Goal: Complete Application Form: Complete application form

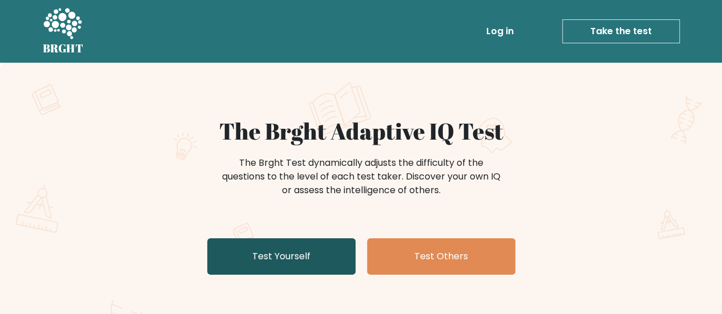
click at [314, 259] on link "Test Yourself" at bounding box center [281, 256] width 148 height 37
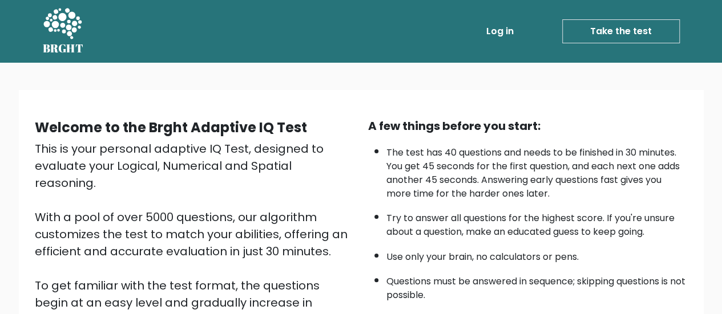
click at [317, 194] on div "This is your personal adaptive IQ Test, designed to evaluate your Logical, Nume…" at bounding box center [194, 277] width 319 height 274
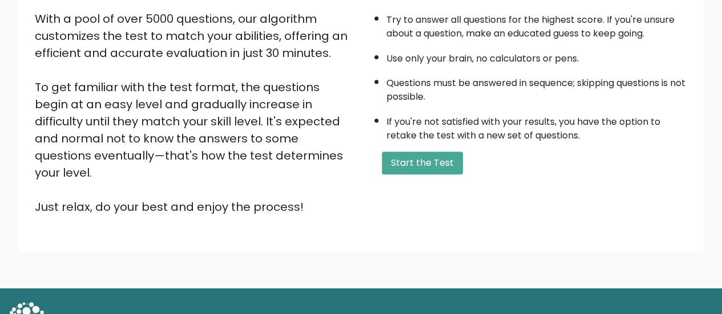
scroll to position [205, 0]
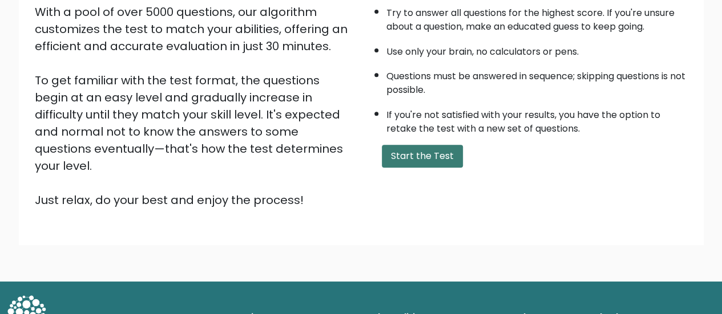
click at [437, 148] on button "Start the Test" at bounding box center [422, 156] width 81 height 23
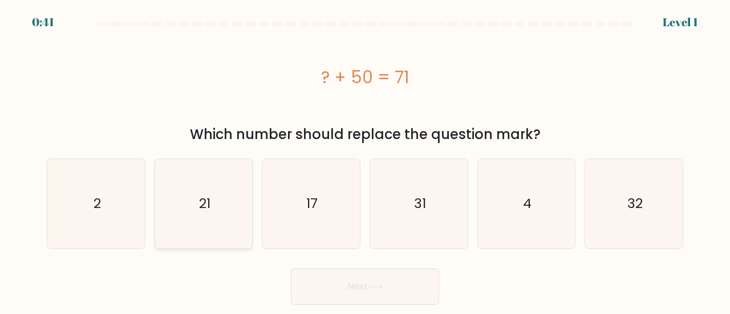
click at [198, 226] on icon "21" at bounding box center [204, 204] width 90 height 90
click at [365, 160] on input "b. 21" at bounding box center [365, 158] width 1 height 3
radio input "true"
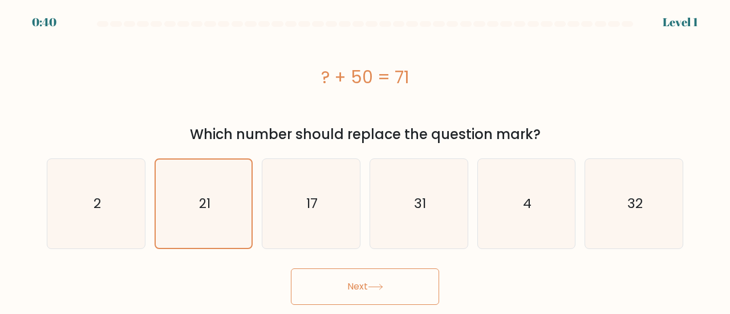
click at [334, 291] on button "Next" at bounding box center [365, 287] width 148 height 37
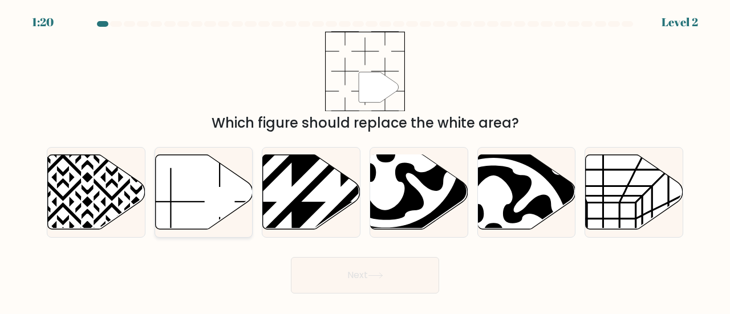
click at [217, 175] on icon at bounding box center [204, 192] width 98 height 75
click at [365, 160] on input "b." at bounding box center [365, 158] width 1 height 3
radio input "true"
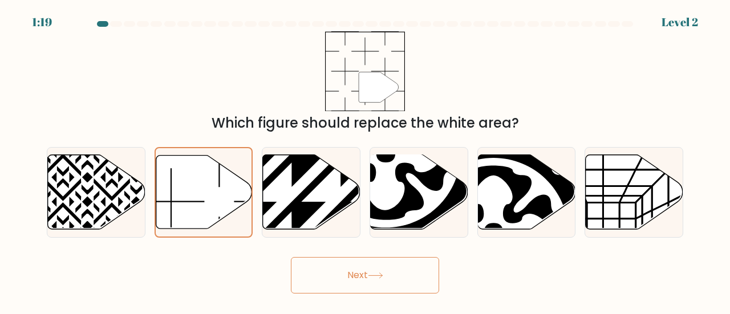
click at [354, 289] on button "Next" at bounding box center [365, 275] width 148 height 37
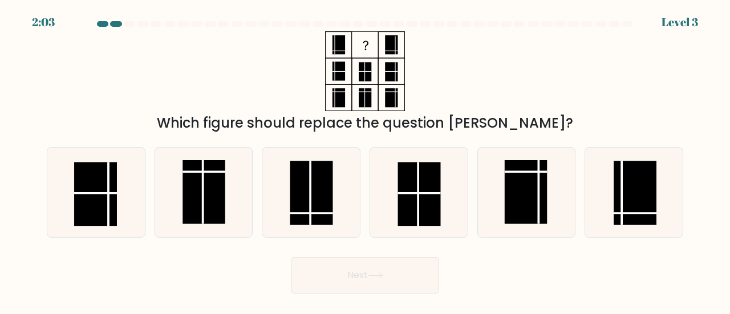
click at [359, 277] on button "Next" at bounding box center [365, 275] width 148 height 37
click at [307, 194] on rect at bounding box center [311, 193] width 43 height 64
click at [365, 160] on input "c." at bounding box center [365, 158] width 1 height 3
radio input "true"
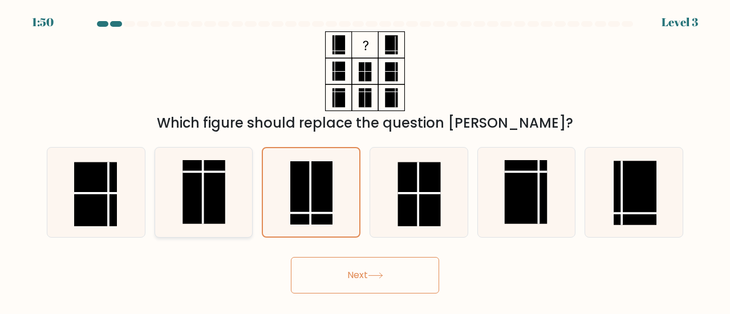
click at [223, 206] on rect at bounding box center [204, 192] width 43 height 64
click at [365, 160] on input "b." at bounding box center [365, 158] width 1 height 3
radio input "true"
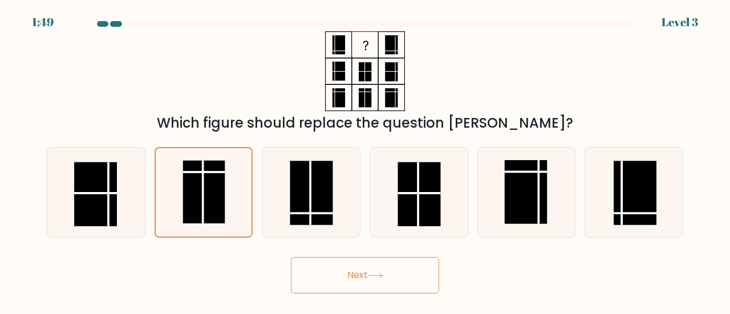
click at [333, 274] on button "Next" at bounding box center [365, 275] width 148 height 37
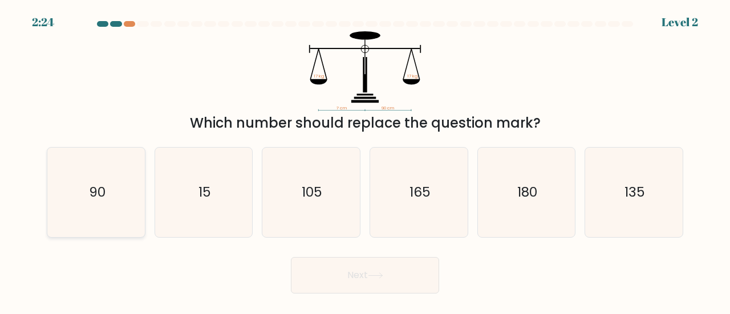
click at [89, 182] on icon "90" at bounding box center [96, 193] width 90 height 90
click at [365, 160] on input "a. 90" at bounding box center [365, 158] width 1 height 3
radio input "true"
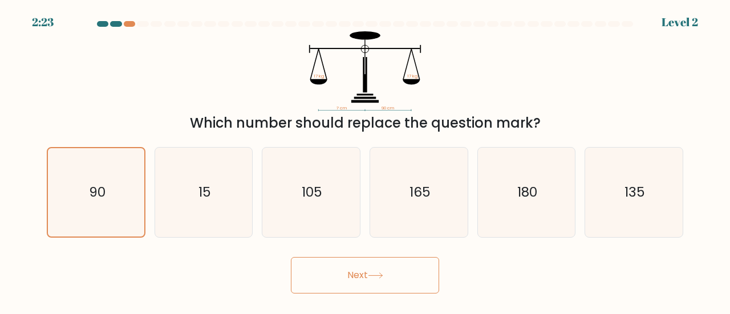
click at [376, 278] on icon at bounding box center [375, 276] width 15 height 6
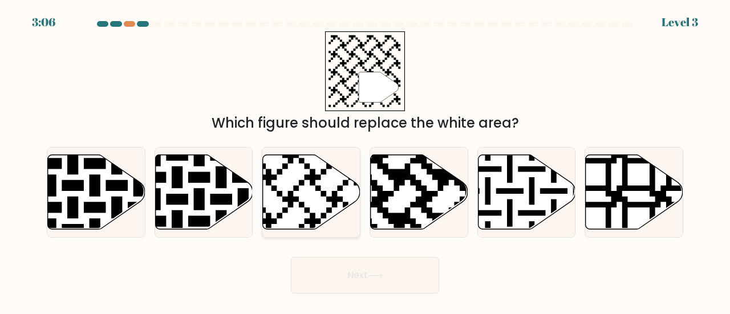
click at [306, 173] on icon at bounding box center [312, 192] width 98 height 75
click at [365, 160] on input "c." at bounding box center [365, 158] width 1 height 3
radio input "true"
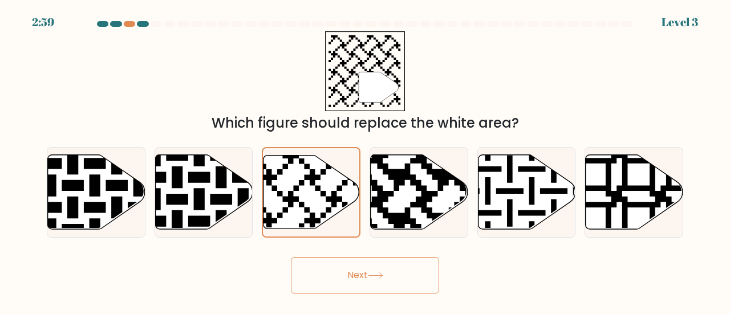
click at [337, 278] on button "Next" at bounding box center [365, 275] width 148 height 37
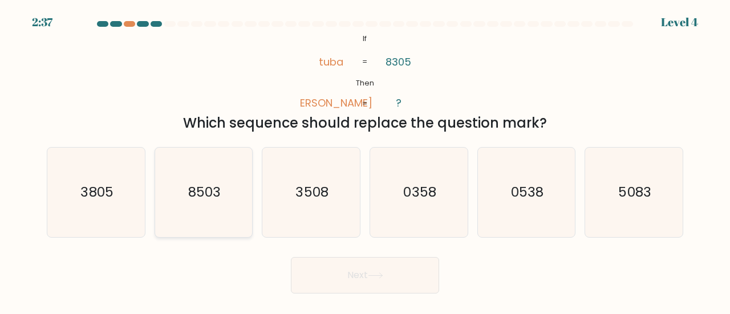
click at [176, 197] on icon "8503" at bounding box center [204, 193] width 90 height 90
click at [365, 160] on input "b. 8503" at bounding box center [365, 158] width 1 height 3
radio input "true"
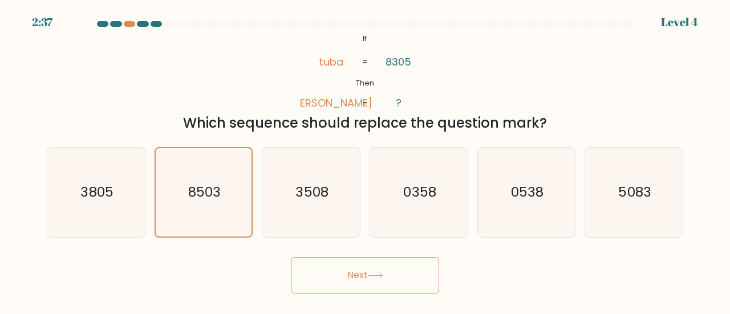
click at [327, 273] on button "Next" at bounding box center [365, 275] width 148 height 37
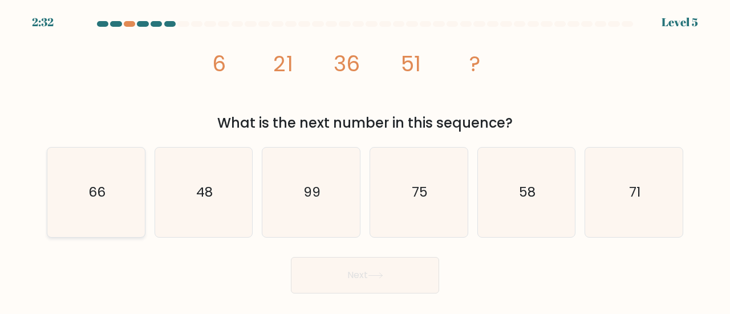
click at [108, 210] on icon "66" at bounding box center [96, 193] width 90 height 90
click at [365, 160] on input "a. 66" at bounding box center [365, 158] width 1 height 3
radio input "true"
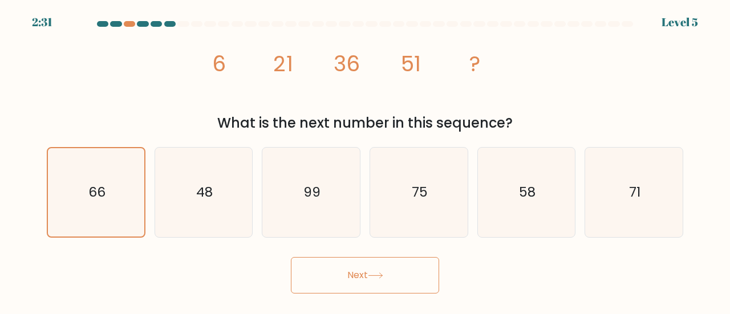
click at [365, 269] on button "Next" at bounding box center [365, 275] width 148 height 37
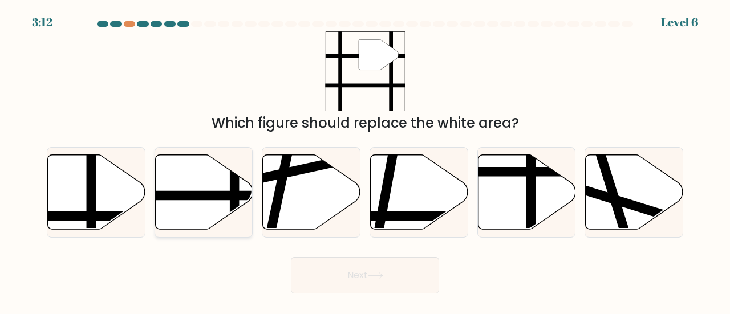
click at [192, 196] on line at bounding box center [172, 196] width 196 height 0
click at [365, 160] on input "b." at bounding box center [365, 158] width 1 height 3
radio input "true"
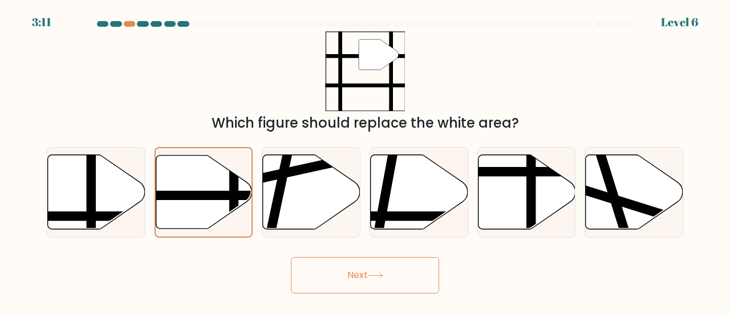
click at [354, 269] on button "Next" at bounding box center [365, 275] width 148 height 37
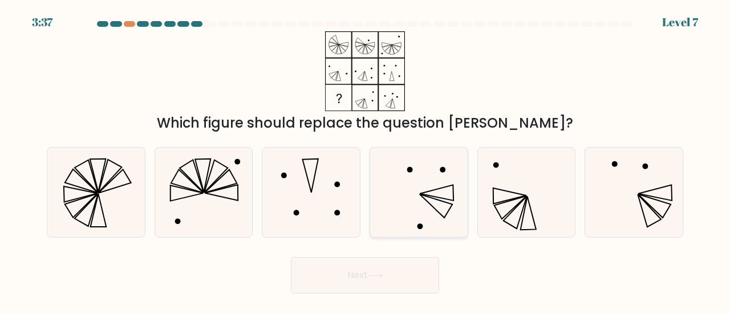
click at [414, 215] on icon at bounding box center [419, 193] width 90 height 90
click at [366, 160] on input "d." at bounding box center [365, 158] width 1 height 3
radio input "true"
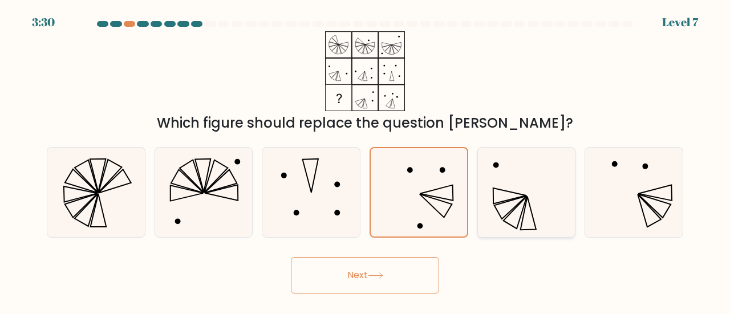
click at [552, 207] on icon at bounding box center [527, 193] width 90 height 90
click at [366, 160] on input "e." at bounding box center [365, 158] width 1 height 3
radio input "true"
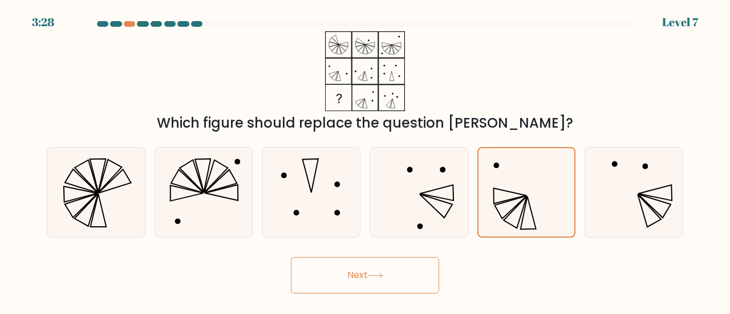
click at [408, 276] on button "Next" at bounding box center [365, 275] width 148 height 37
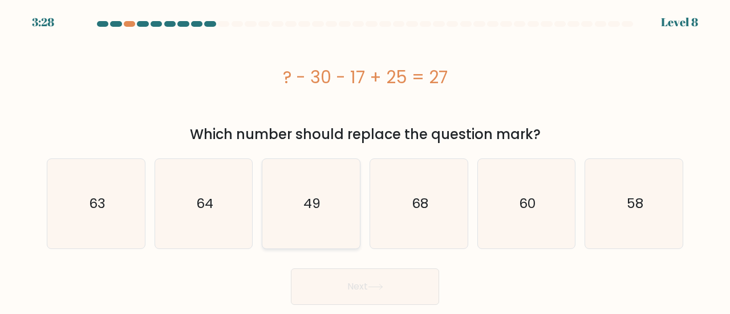
click at [313, 209] on text "49" at bounding box center [311, 203] width 17 height 19
click at [365, 160] on input "c. 49" at bounding box center [365, 158] width 1 height 3
radio input "true"
click at [353, 270] on button "Next" at bounding box center [365, 287] width 148 height 37
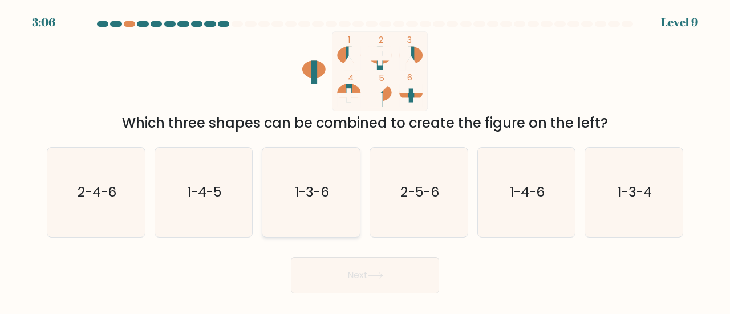
click at [326, 192] on text "1-3-6" at bounding box center [312, 192] width 34 height 19
click at [365, 160] on input "c. 1-3-6" at bounding box center [365, 158] width 1 height 3
radio input "true"
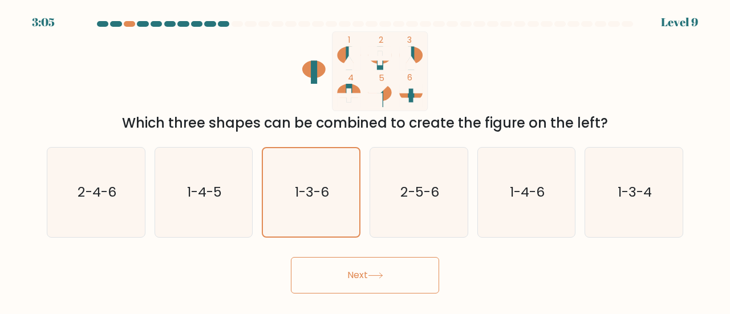
click at [362, 272] on button "Next" at bounding box center [365, 275] width 148 height 37
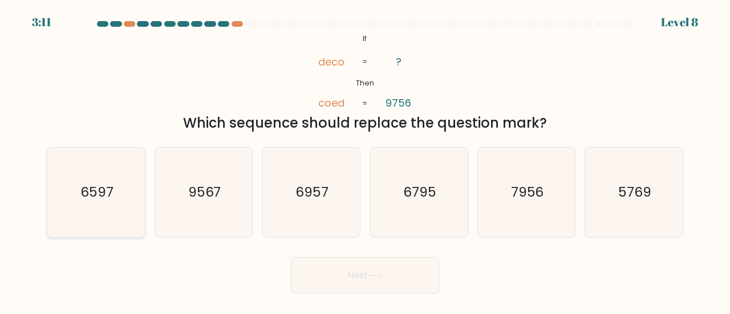
click at [122, 217] on icon "6597" at bounding box center [96, 193] width 90 height 90
click at [365, 160] on input "a. 6597" at bounding box center [365, 158] width 1 height 3
radio input "true"
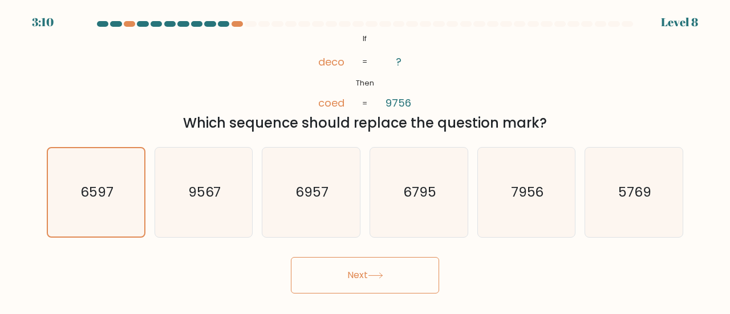
click at [382, 273] on icon at bounding box center [375, 275] width 14 height 5
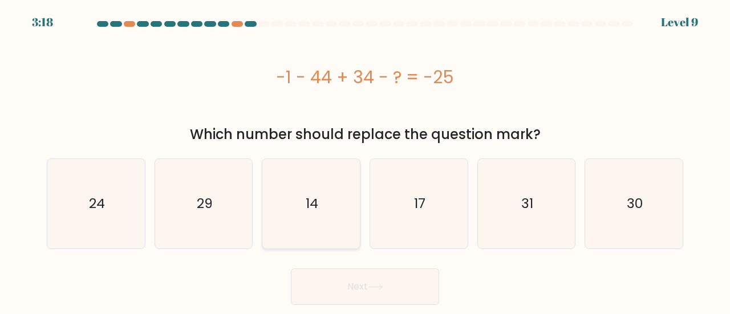
click at [297, 196] on icon "14" at bounding box center [311, 204] width 90 height 90
click at [365, 160] on input "c. 14" at bounding box center [365, 158] width 1 height 3
radio input "true"
click at [327, 270] on button "Next" at bounding box center [365, 287] width 148 height 37
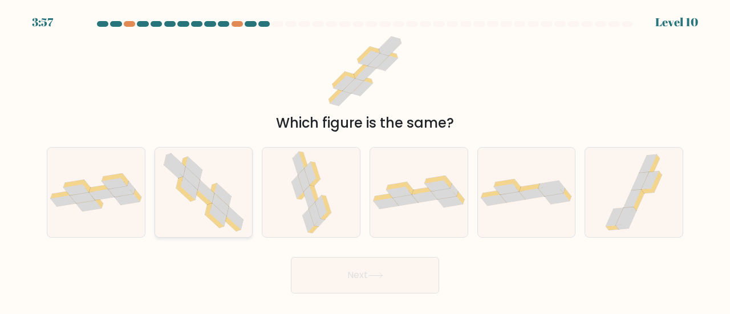
click at [204, 198] on icon at bounding box center [202, 197] width 19 height 15
click at [365, 160] on input "b." at bounding box center [365, 158] width 1 height 3
radio input "true"
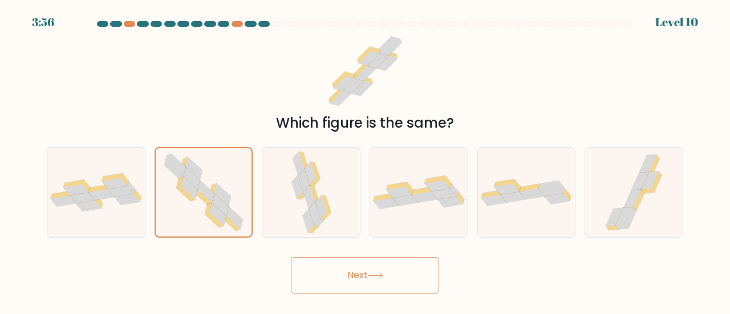
click at [329, 264] on button "Next" at bounding box center [365, 275] width 148 height 37
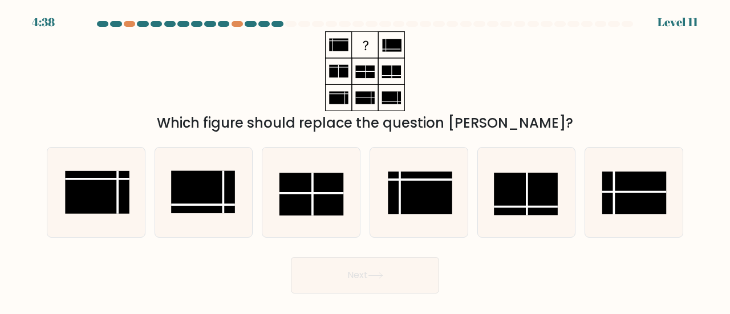
click at [341, 69] on rect at bounding box center [338, 71] width 19 height 13
click at [589, 173] on icon at bounding box center [634, 193] width 90 height 90
click at [366, 160] on input "f." at bounding box center [365, 158] width 1 height 3
radio input "true"
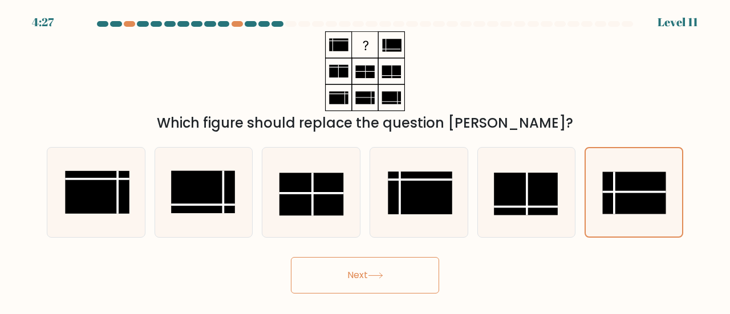
click at [341, 277] on button "Next" at bounding box center [365, 275] width 148 height 37
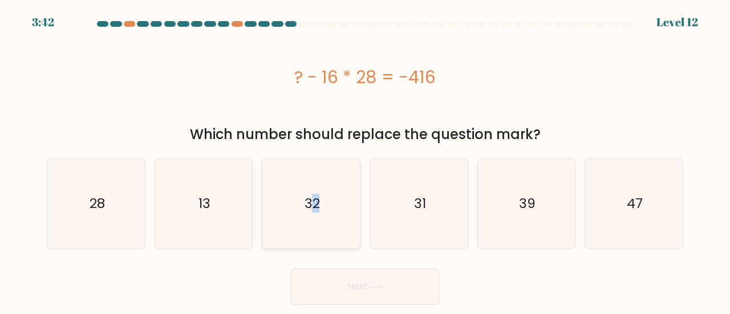
drag, startPoint x: 312, startPoint y: 168, endPoint x: 330, endPoint y: 213, distance: 47.9
click at [330, 213] on icon "32" at bounding box center [311, 204] width 90 height 90
click at [365, 160] on input "c. 32" at bounding box center [365, 158] width 1 height 3
radio input "true"
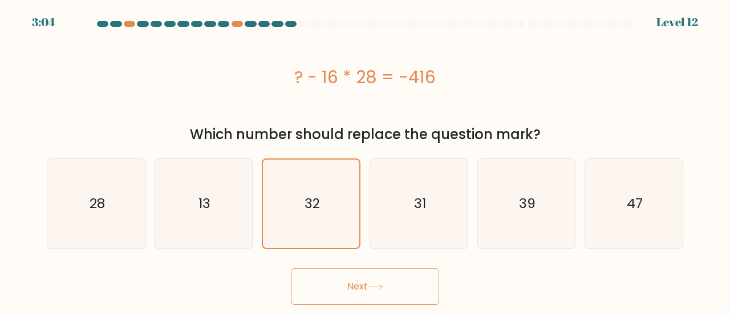
click at [399, 294] on button "Next" at bounding box center [365, 287] width 148 height 37
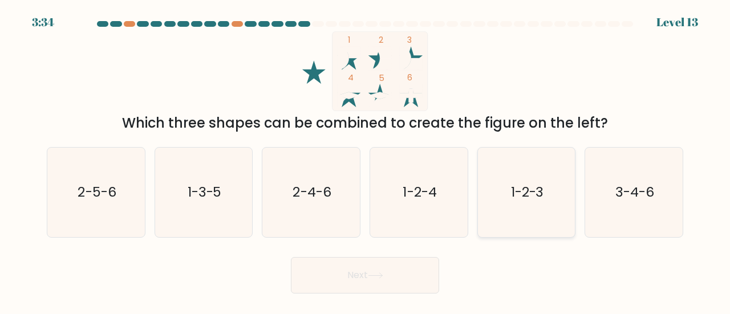
click at [542, 196] on text "1-2-3" at bounding box center [527, 192] width 33 height 19
click at [366, 160] on input "e. 1-2-3" at bounding box center [365, 158] width 1 height 3
radio input "true"
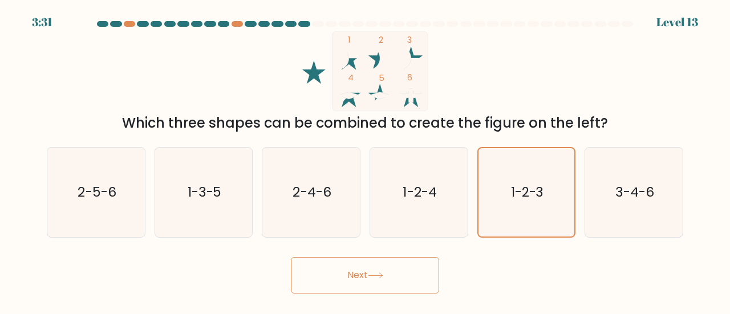
click at [377, 269] on button "Next" at bounding box center [365, 275] width 148 height 37
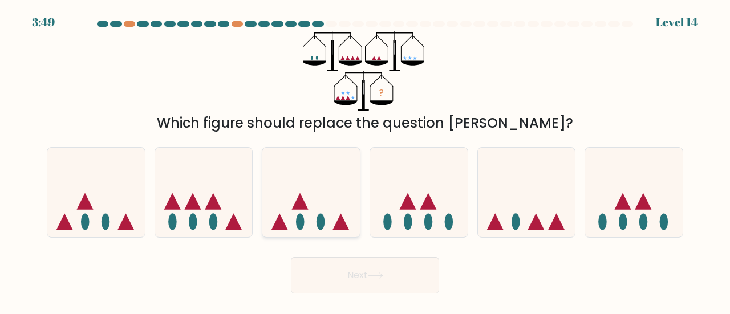
click at [310, 187] on icon at bounding box center [311, 192] width 98 height 80
click at [365, 160] on input "c." at bounding box center [365, 158] width 1 height 3
radio input "true"
click at [362, 272] on button "Next" at bounding box center [365, 275] width 148 height 37
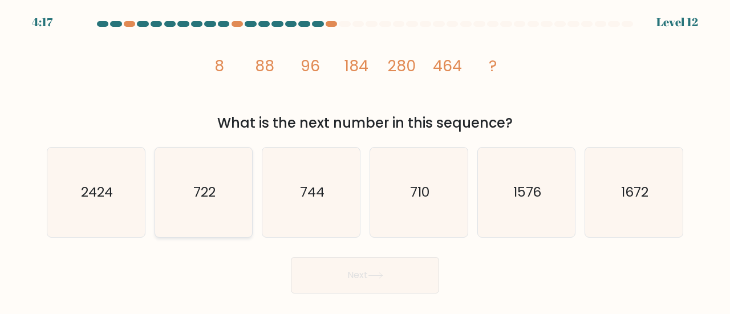
click at [225, 171] on icon "722" at bounding box center [204, 193] width 90 height 90
click at [365, 160] on input "b. 722" at bounding box center [365, 158] width 1 height 3
radio input "true"
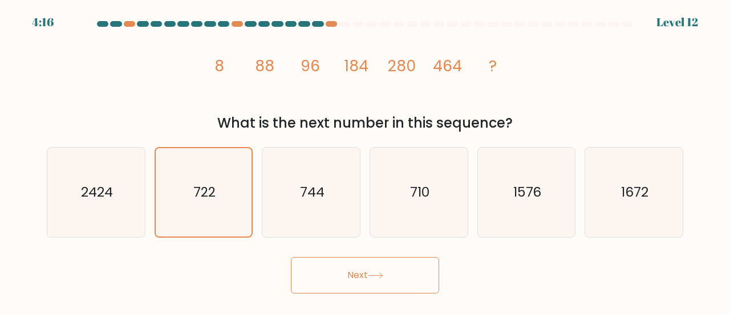
click at [302, 273] on button "Next" at bounding box center [365, 275] width 148 height 37
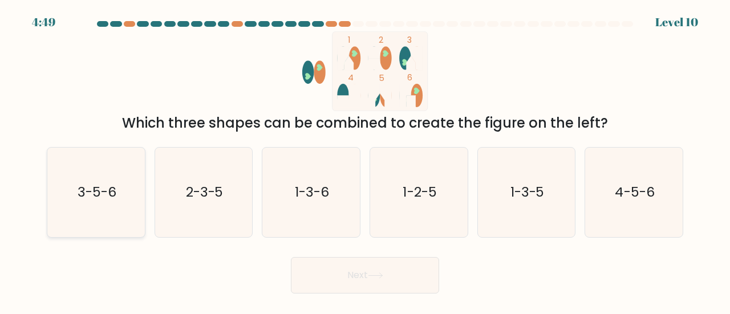
click at [76, 202] on icon "3-5-6" at bounding box center [96, 193] width 90 height 90
click at [365, 160] on input "a. 3-5-6" at bounding box center [365, 158] width 1 height 3
radio input "true"
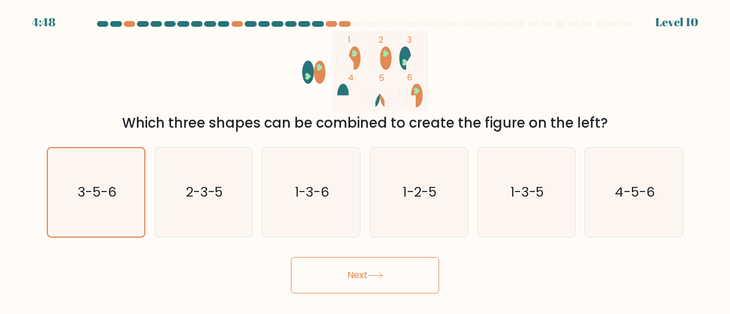
click at [345, 273] on button "Next" at bounding box center [365, 275] width 148 height 37
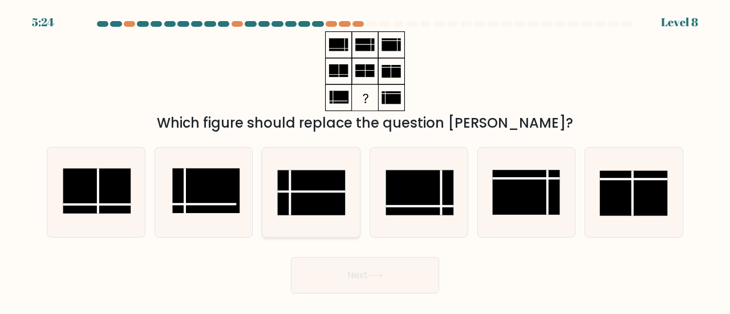
click at [284, 185] on rect at bounding box center [311, 193] width 67 height 45
click at [365, 160] on input "c." at bounding box center [365, 158] width 1 height 3
radio input "true"
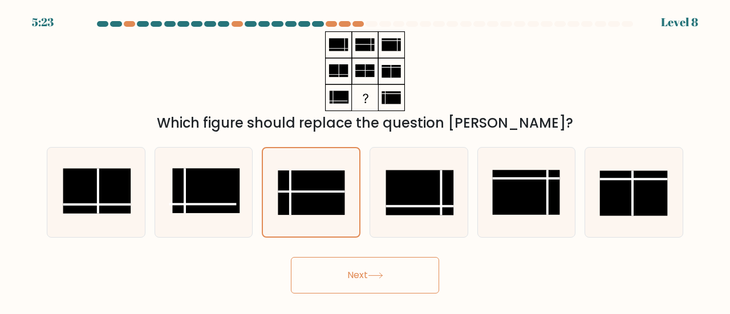
click at [409, 285] on button "Next" at bounding box center [365, 275] width 148 height 37
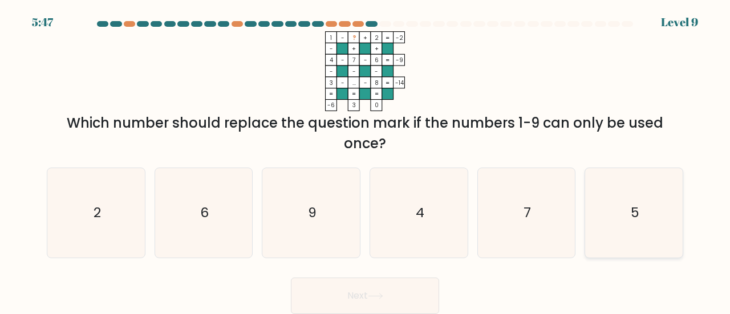
click at [625, 194] on icon "5" at bounding box center [634, 213] width 90 height 90
click at [366, 160] on input "f. 5" at bounding box center [365, 158] width 1 height 3
radio input "true"
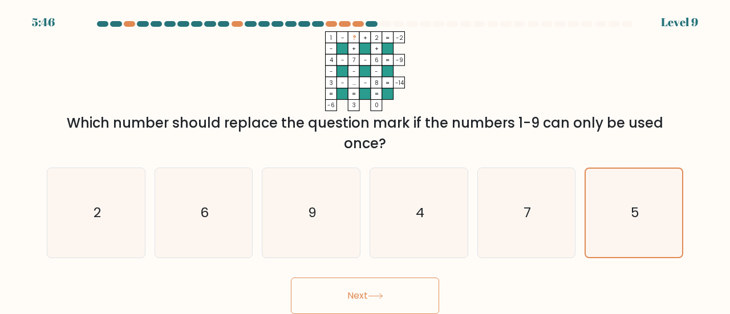
click at [415, 303] on button "Next" at bounding box center [365, 296] width 148 height 37
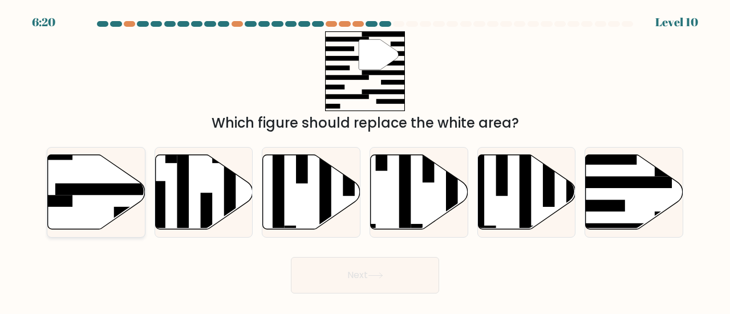
click at [87, 210] on icon at bounding box center [97, 192] width 98 height 75
click at [365, 160] on input "a." at bounding box center [365, 158] width 1 height 3
radio input "true"
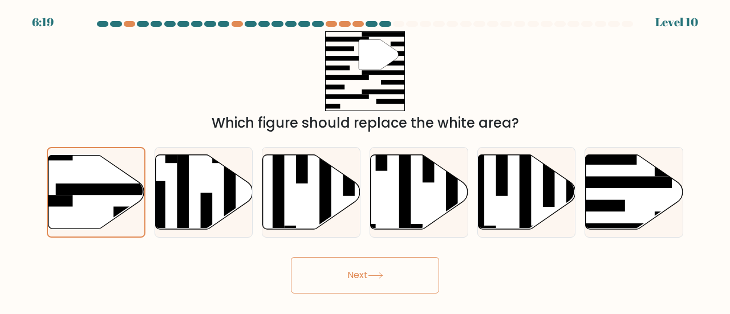
click at [410, 281] on button "Next" at bounding box center [365, 275] width 148 height 37
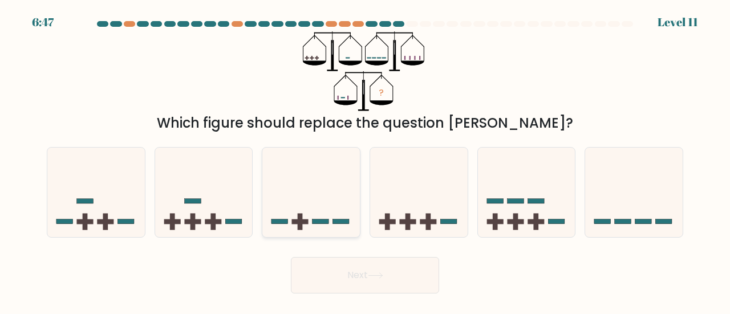
click at [305, 195] on icon at bounding box center [311, 192] width 98 height 80
click at [365, 160] on input "c." at bounding box center [365, 158] width 1 height 3
radio input "true"
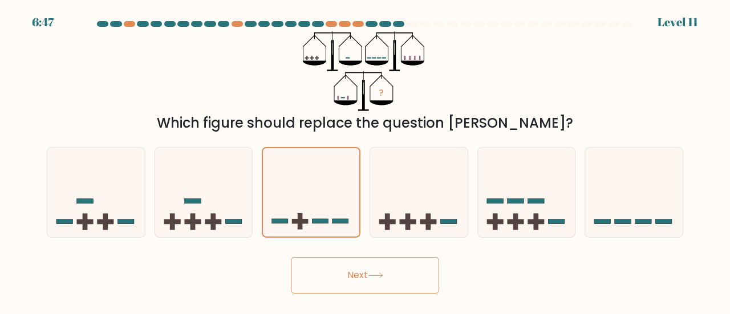
click at [347, 280] on button "Next" at bounding box center [365, 275] width 148 height 37
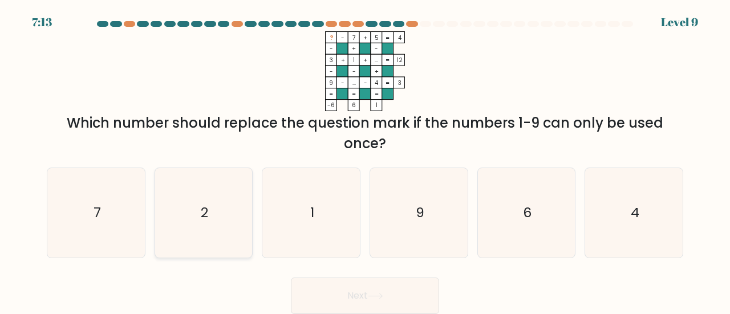
click at [233, 233] on icon "2" at bounding box center [204, 213] width 90 height 90
click at [365, 160] on input "b. 2" at bounding box center [365, 158] width 1 height 3
radio input "true"
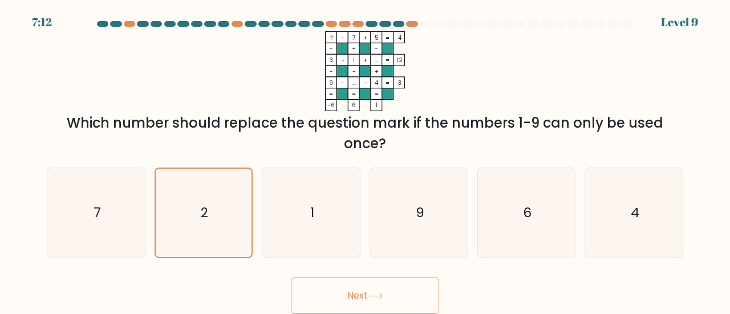
click at [388, 304] on button "Next" at bounding box center [365, 296] width 148 height 37
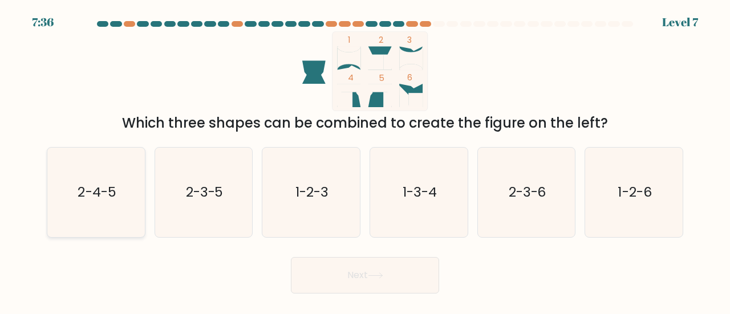
click at [129, 211] on icon "2-4-5" at bounding box center [96, 193] width 90 height 90
click at [365, 160] on input "a. 2-4-5" at bounding box center [365, 158] width 1 height 3
radio input "true"
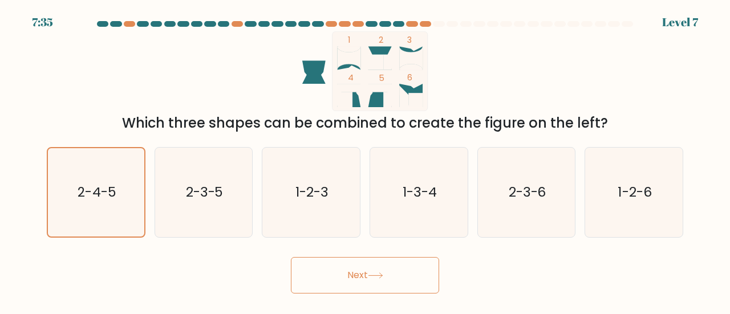
click at [331, 264] on button "Next" at bounding box center [365, 275] width 148 height 37
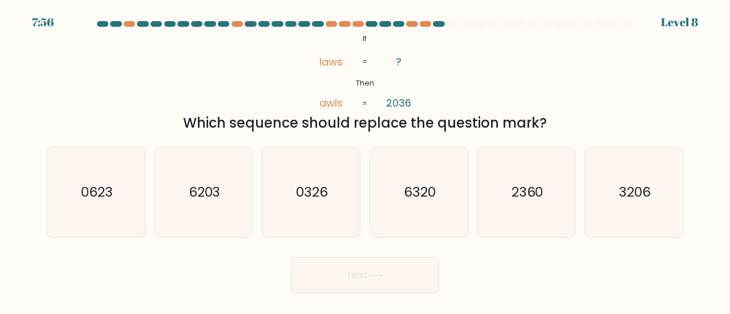
click at [313, 116] on div "Which sequence should replace the question mark?" at bounding box center [365, 123] width 623 height 21
click at [645, 220] on icon "3206" at bounding box center [634, 193] width 90 height 90
click at [366, 160] on input "f. 3206" at bounding box center [365, 158] width 1 height 3
radio input "true"
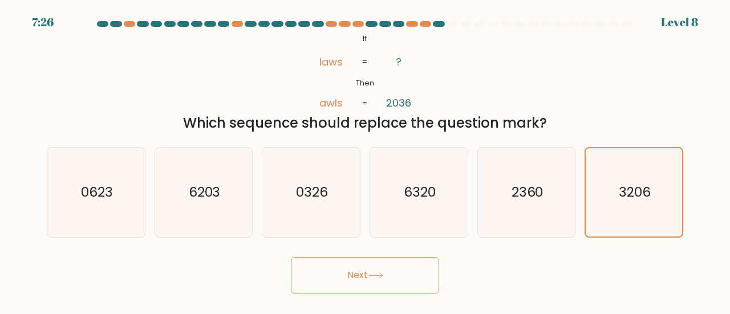
click at [383, 274] on icon at bounding box center [375, 276] width 15 height 6
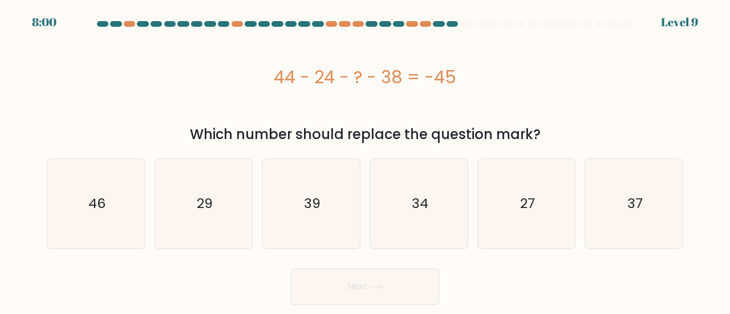
drag, startPoint x: 268, startPoint y: 75, endPoint x: 473, endPoint y: 66, distance: 205.5
click at [473, 66] on div "44 - 24 - ? - 38 = -45" at bounding box center [365, 77] width 637 height 26
copy div "44 - 24 - ? - 38 = -45"
click at [526, 77] on div "44 - 24 - ? - 38 = -45" at bounding box center [365, 77] width 637 height 26
click at [514, 182] on icon "27" at bounding box center [527, 204] width 90 height 90
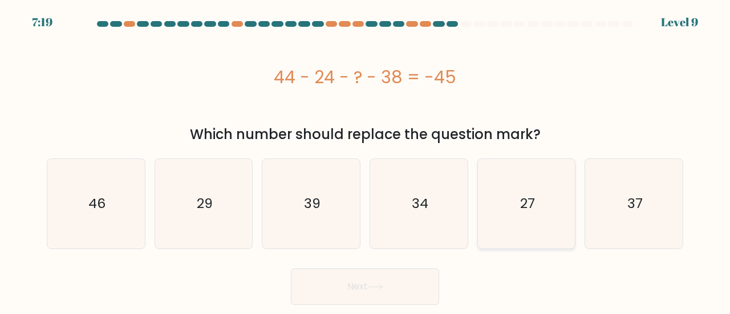
click at [366, 160] on input "e. 27" at bounding box center [365, 158] width 1 height 3
radio input "true"
click at [372, 281] on button "Next" at bounding box center [365, 287] width 148 height 37
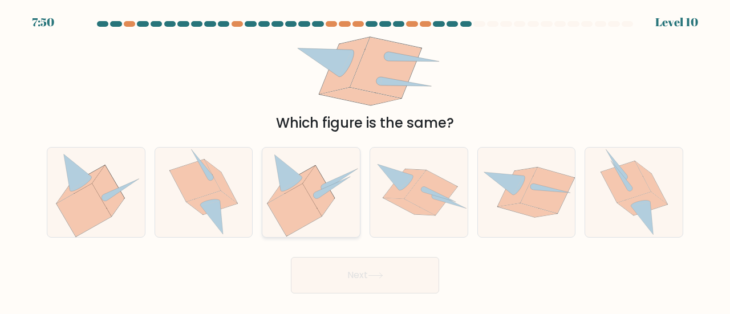
drag, startPoint x: 313, startPoint y: 193, endPoint x: 272, endPoint y: 202, distance: 41.5
click at [272, 202] on icon at bounding box center [295, 210] width 54 height 52
click at [365, 160] on input "c." at bounding box center [365, 158] width 1 height 3
radio input "true"
click at [335, 265] on button "Next" at bounding box center [365, 275] width 148 height 37
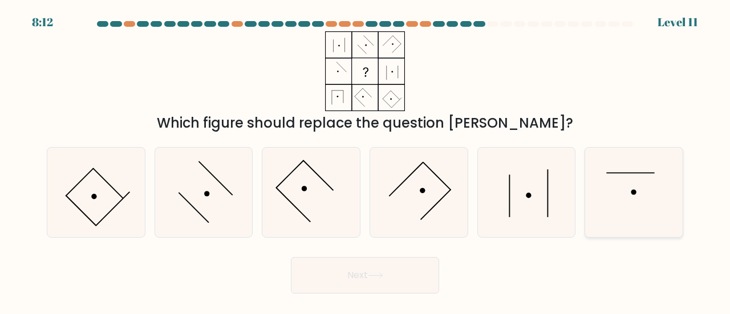
click at [649, 191] on icon at bounding box center [634, 193] width 90 height 90
click at [366, 160] on input "f." at bounding box center [365, 158] width 1 height 3
radio input "true"
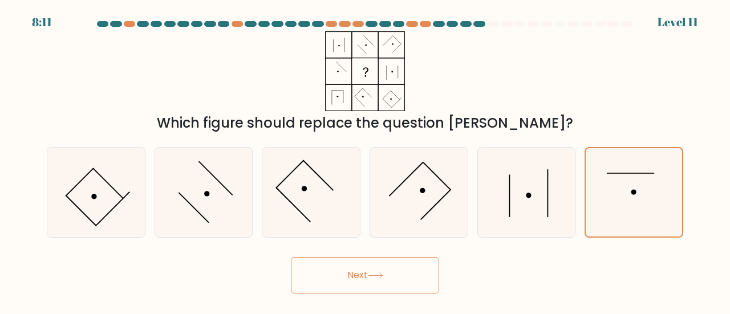
click at [347, 263] on button "Next" at bounding box center [365, 275] width 148 height 37
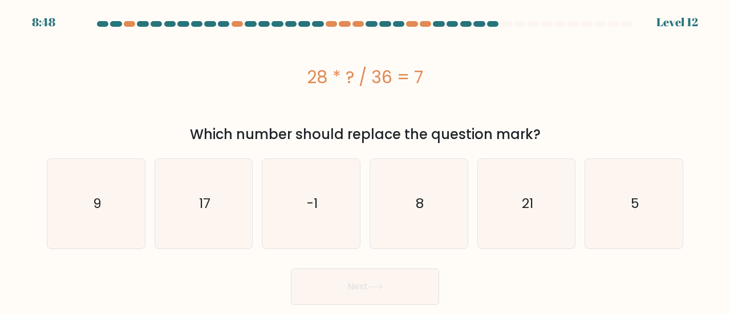
drag, startPoint x: 299, startPoint y: 61, endPoint x: 435, endPoint y: 76, distance: 136.6
click at [435, 76] on div "28 * ? / 36 = 7" at bounding box center [365, 76] width 637 height 91
copy div "28 * ? / 36 = 7"
click at [77, 214] on icon "9" at bounding box center [96, 204] width 90 height 90
click at [365, 160] on input "a. 9" at bounding box center [365, 158] width 1 height 3
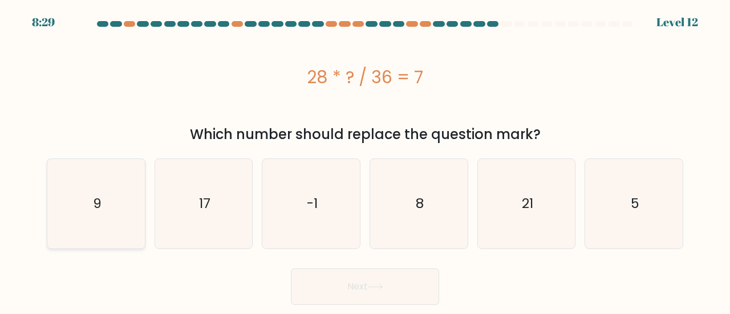
radio input "true"
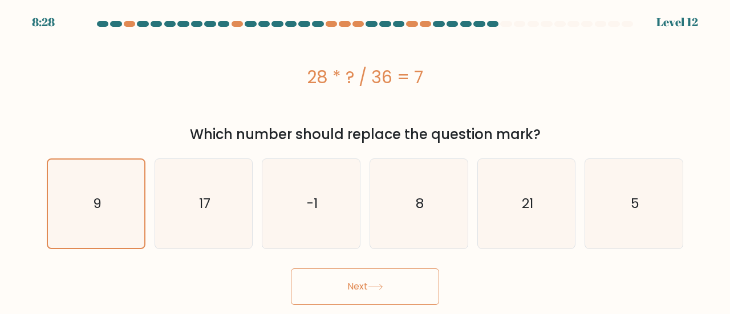
click at [316, 290] on button "Next" at bounding box center [365, 287] width 148 height 37
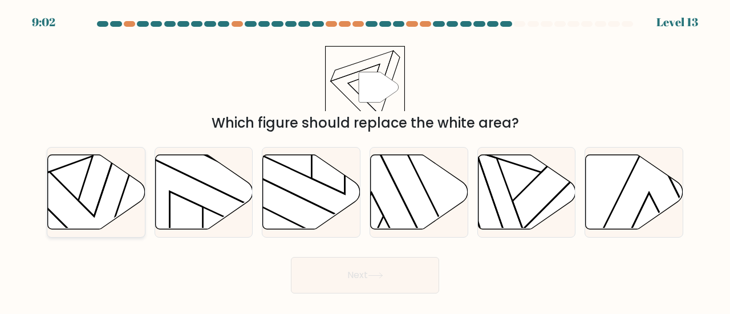
click at [72, 206] on icon at bounding box center [97, 192] width 98 height 75
click at [365, 160] on input "a." at bounding box center [365, 158] width 1 height 3
radio input "true"
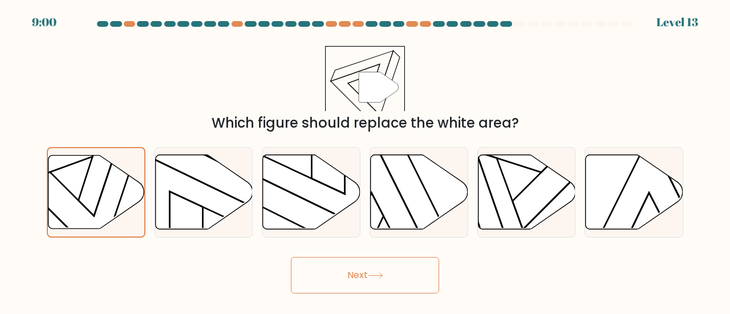
click at [343, 267] on button "Next" at bounding box center [365, 275] width 148 height 37
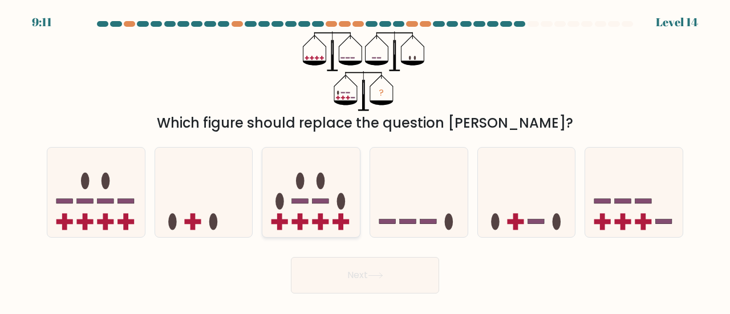
click at [334, 182] on icon at bounding box center [311, 192] width 98 height 80
click at [365, 160] on input "c." at bounding box center [365, 158] width 1 height 3
radio input "true"
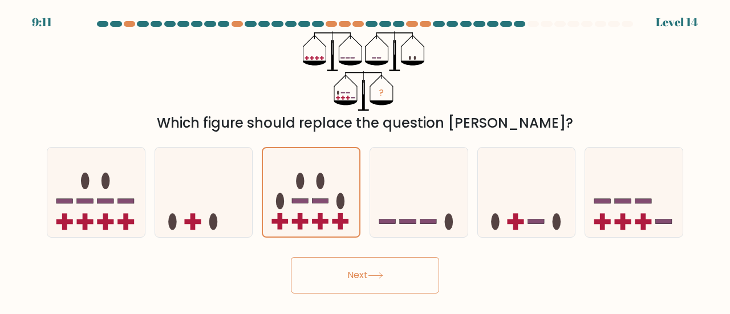
click at [330, 270] on button "Next" at bounding box center [365, 275] width 148 height 37
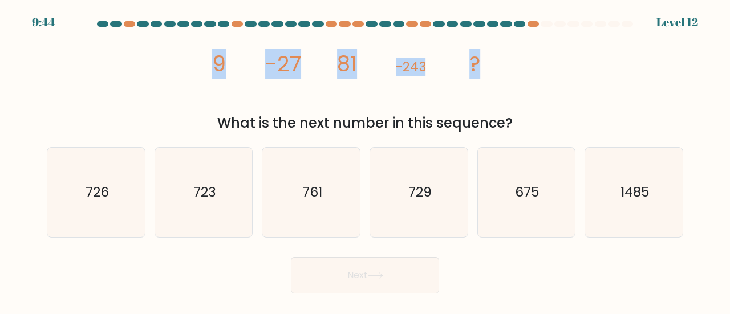
drag, startPoint x: 208, startPoint y: 58, endPoint x: 508, endPoint y: 42, distance: 300.4
click at [508, 42] on div "image/svg+xml 9 -27 81 -243 ? What is the next number in this sequence?" at bounding box center [365, 82] width 650 height 102
copy g "9 -27 81 -243 ?"
click at [390, 210] on icon "729" at bounding box center [419, 193] width 90 height 90
click at [366, 160] on input "d. 729" at bounding box center [365, 158] width 1 height 3
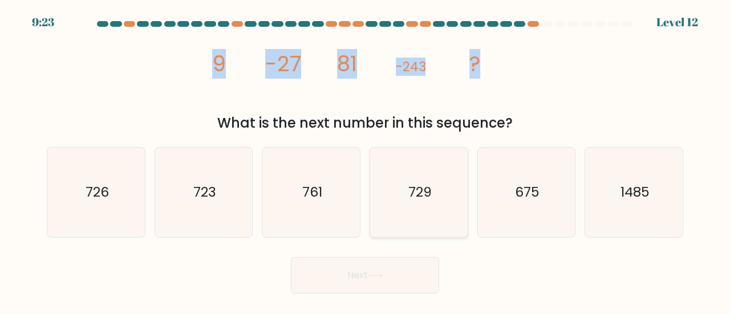
radio input "true"
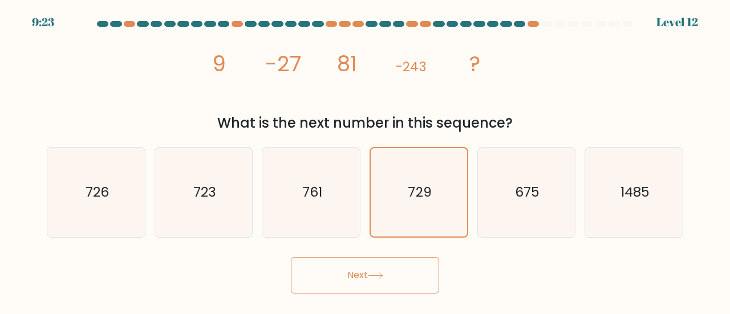
click at [372, 270] on button "Next" at bounding box center [365, 275] width 148 height 37
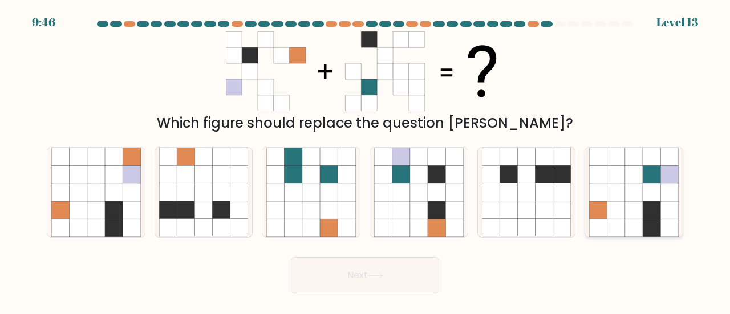
click at [594, 188] on icon at bounding box center [599, 193] width 18 height 18
click at [366, 160] on input "f." at bounding box center [365, 158] width 1 height 3
radio input "true"
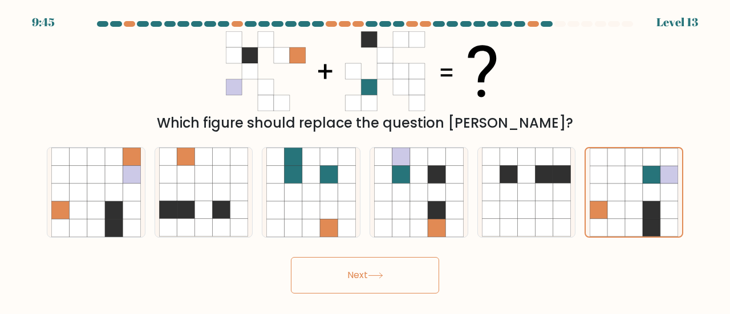
click at [408, 282] on button "Next" at bounding box center [365, 275] width 148 height 37
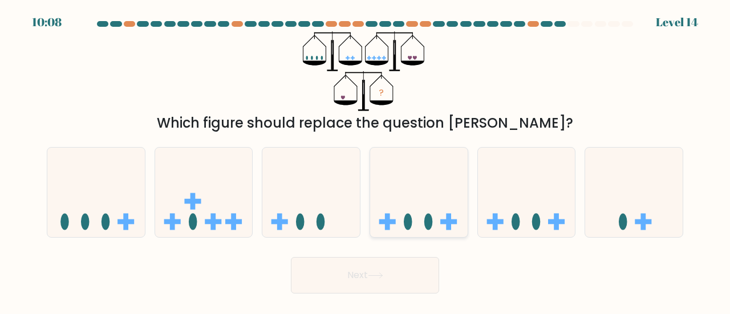
click at [438, 213] on icon at bounding box center [419, 192] width 98 height 80
click at [366, 160] on input "d." at bounding box center [365, 158] width 1 height 3
radio input "true"
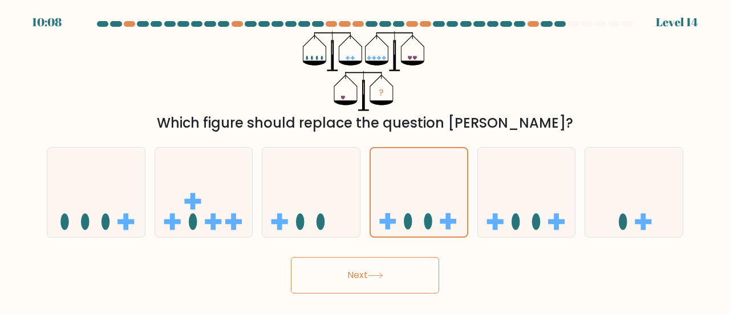
click at [382, 267] on button "Next" at bounding box center [365, 275] width 148 height 37
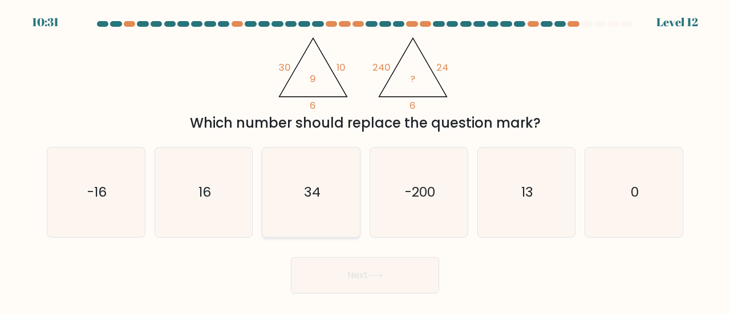
click at [285, 196] on icon "34" at bounding box center [311, 193] width 90 height 90
click at [365, 160] on input "c. 34" at bounding box center [365, 158] width 1 height 3
radio input "true"
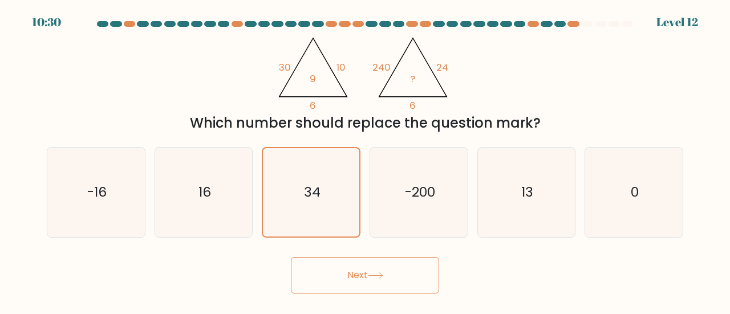
click at [337, 269] on button "Next" at bounding box center [365, 275] width 148 height 37
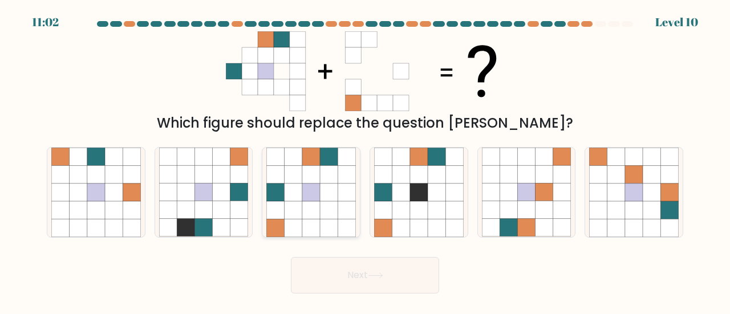
click at [326, 214] on icon at bounding box center [329, 210] width 18 height 18
click at [365, 160] on input "c." at bounding box center [365, 158] width 1 height 3
radio input "true"
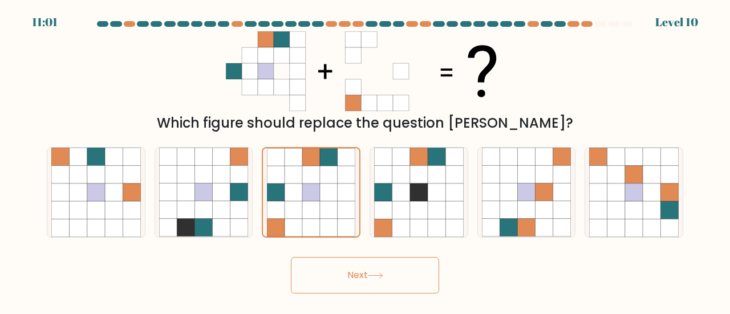
click at [339, 274] on button "Next" at bounding box center [365, 275] width 148 height 37
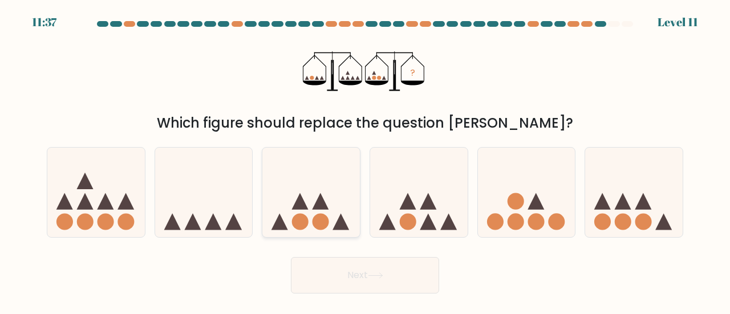
click at [321, 185] on icon at bounding box center [311, 192] width 98 height 80
click at [365, 160] on input "c." at bounding box center [365, 158] width 1 height 3
radio input "true"
click at [359, 274] on button "Next" at bounding box center [365, 275] width 148 height 37
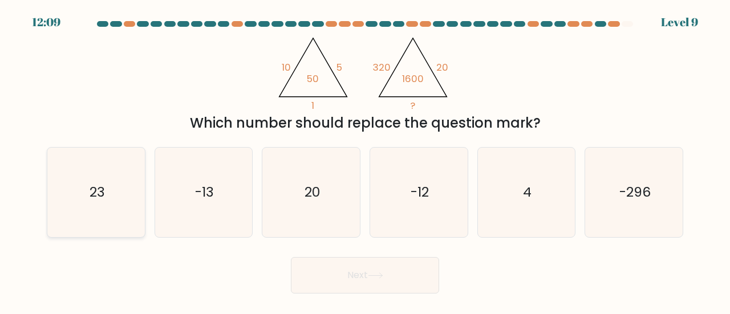
click at [79, 200] on icon "23" at bounding box center [96, 193] width 90 height 90
click at [365, 160] on input "a. 23" at bounding box center [365, 158] width 1 height 3
radio input "true"
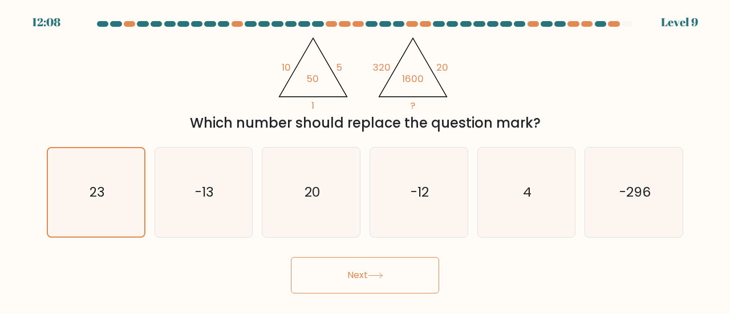
click at [335, 275] on button "Next" at bounding box center [365, 275] width 148 height 37
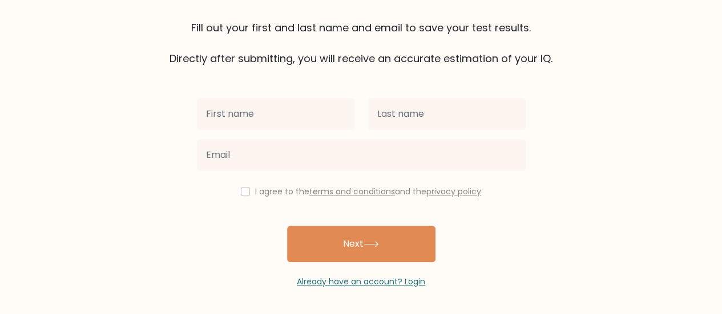
scroll to position [84, 0]
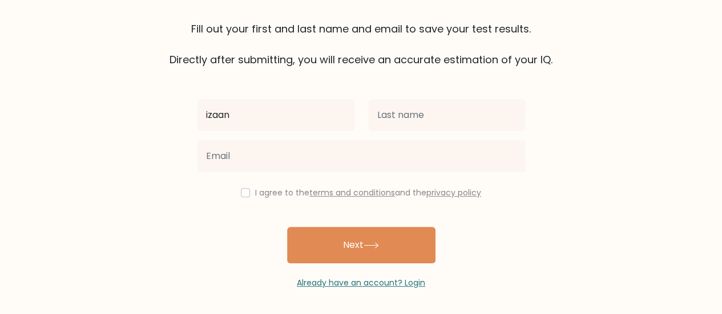
type input "izaan"
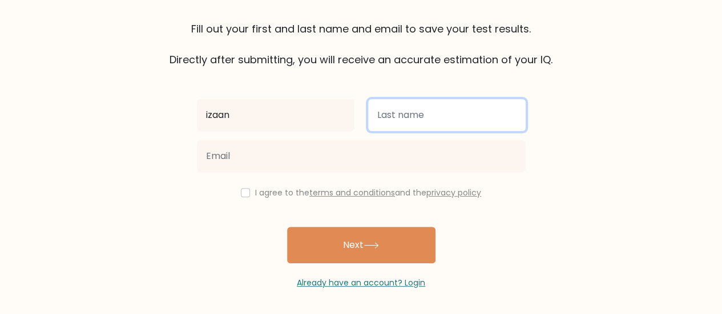
click at [404, 125] on input "text" at bounding box center [446, 115] width 157 height 32
type input "mehdi"
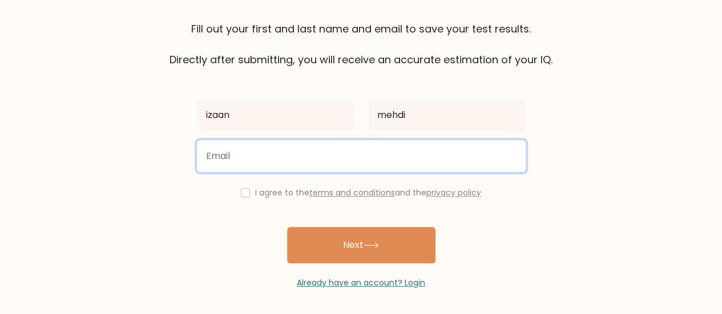
click at [359, 155] on input "email" at bounding box center [361, 156] width 329 height 32
type input "[EMAIL_ADDRESS][DOMAIN_NAME]"
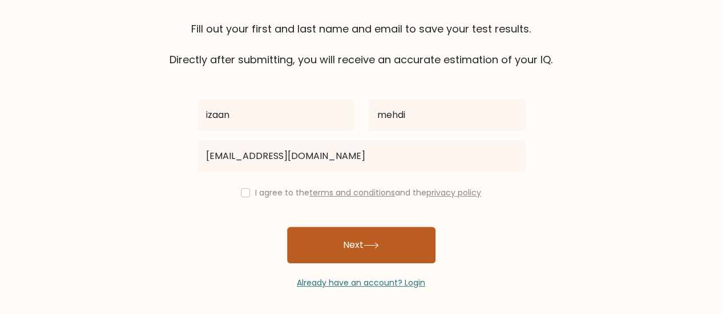
click at [343, 256] on button "Next" at bounding box center [361, 245] width 148 height 37
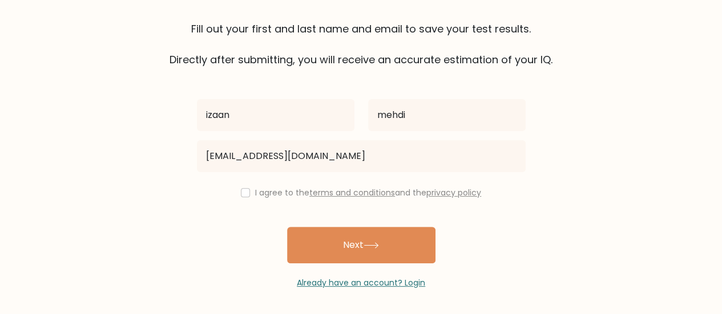
click at [232, 191] on div "I agree to the terms and conditions and the privacy policy" at bounding box center [361, 193] width 342 height 14
click at [238, 184] on div "izaan mehdi [EMAIL_ADDRESS][DOMAIN_NAME] I agree to the terms and conditions an…" at bounding box center [361, 178] width 342 height 222
click at [241, 187] on div "I agree to the terms and conditions and the privacy policy" at bounding box center [361, 193] width 342 height 14
click at [233, 188] on div "I agree to the terms and conditions and the privacy policy" at bounding box center [361, 193] width 342 height 14
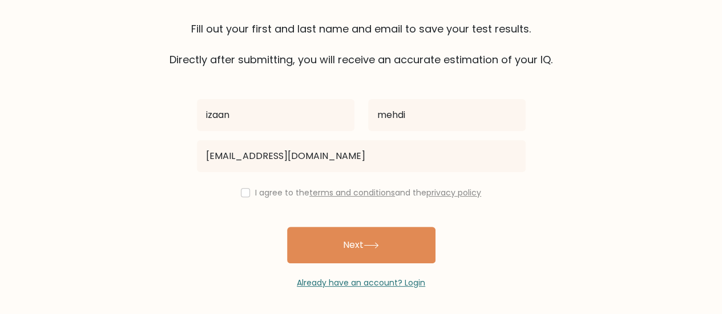
click at [250, 197] on div "I agree to the terms and conditions and the privacy policy" at bounding box center [361, 193] width 342 height 14
click at [248, 204] on div "izaan mehdi [EMAIL_ADDRESS][DOMAIN_NAME] I agree to the terms and conditions an…" at bounding box center [361, 178] width 342 height 222
click at [238, 188] on div "I agree to the terms and conditions and the privacy policy" at bounding box center [361, 193] width 342 height 14
click at [233, 189] on div "I agree to the terms and conditions and the privacy policy" at bounding box center [361, 193] width 342 height 14
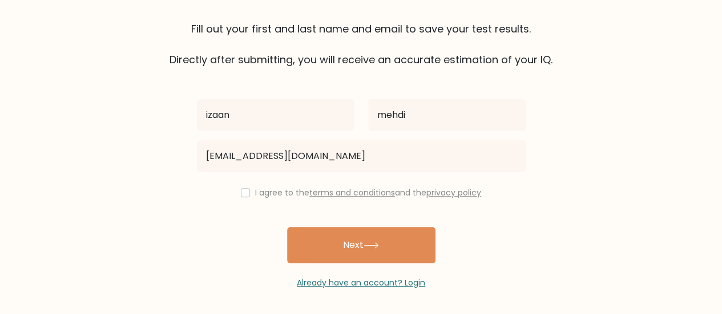
click at [227, 187] on div "I agree to the terms and conditions and the privacy policy" at bounding box center [361, 193] width 342 height 14
click at [233, 176] on div "[EMAIL_ADDRESS][DOMAIN_NAME]" at bounding box center [361, 156] width 342 height 41
click at [240, 187] on div "I agree to the terms and conditions and the privacy policy" at bounding box center [361, 193] width 342 height 14
click at [241, 189] on input "checkbox" at bounding box center [245, 192] width 9 height 9
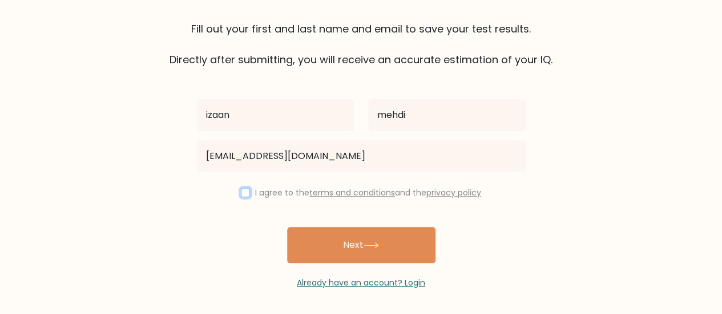
checkbox input "true"
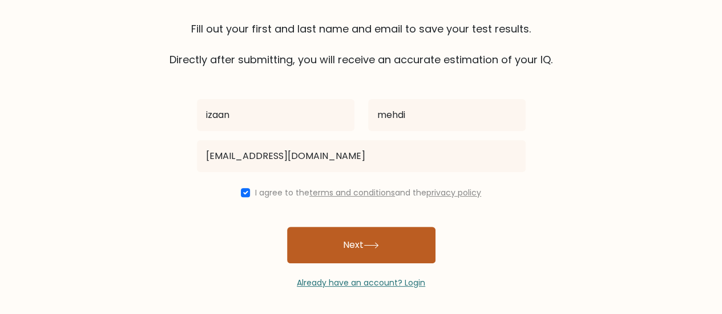
click at [306, 230] on button "Next" at bounding box center [361, 245] width 148 height 37
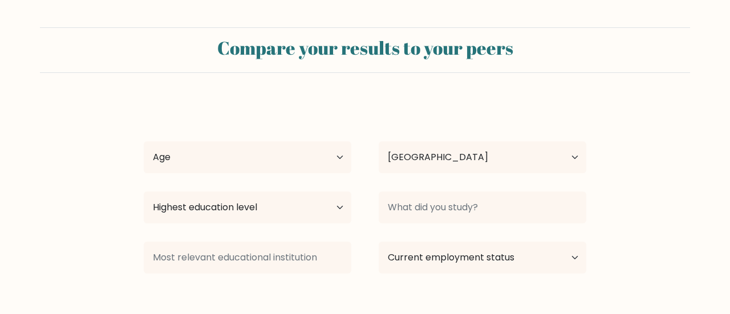
select select "QA"
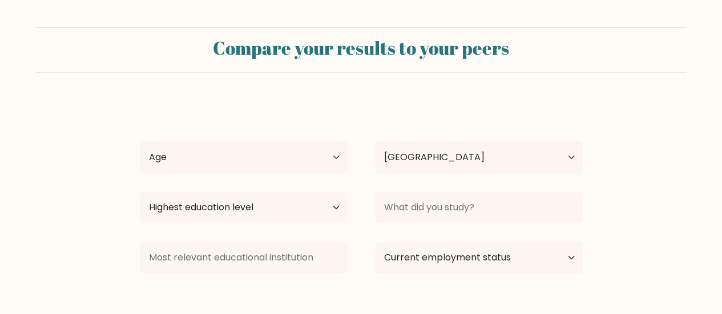
click at [549, 63] on div "Compare your results to your peers" at bounding box center [361, 50] width 650 height 46
